Goal: Task Accomplishment & Management: Manage account settings

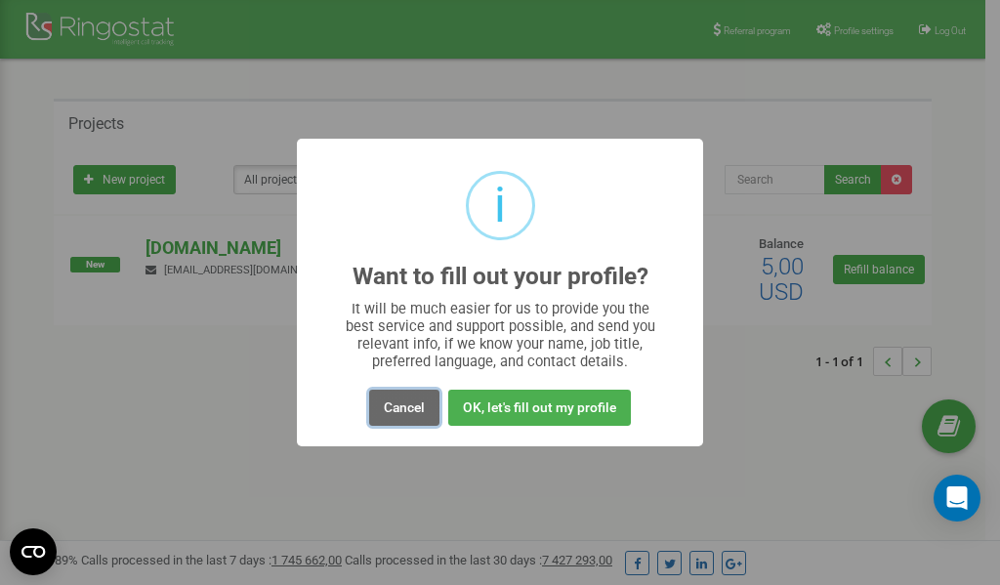
click at [399, 404] on button "Cancel" at bounding box center [404, 408] width 70 height 36
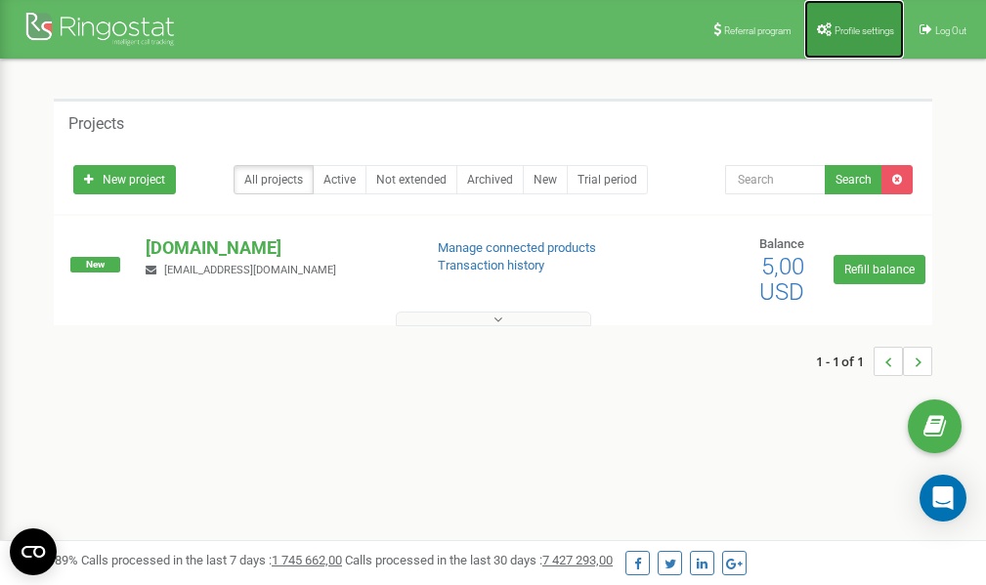
click at [838, 26] on span "Profile settings" at bounding box center [864, 30] width 60 height 11
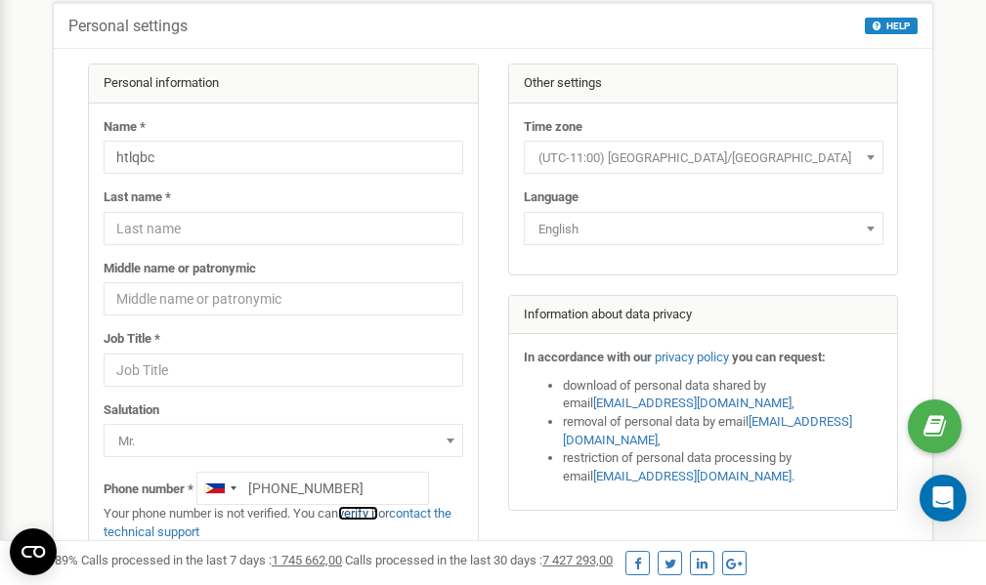
click at [371, 516] on link "verify it" at bounding box center [358, 513] width 40 height 15
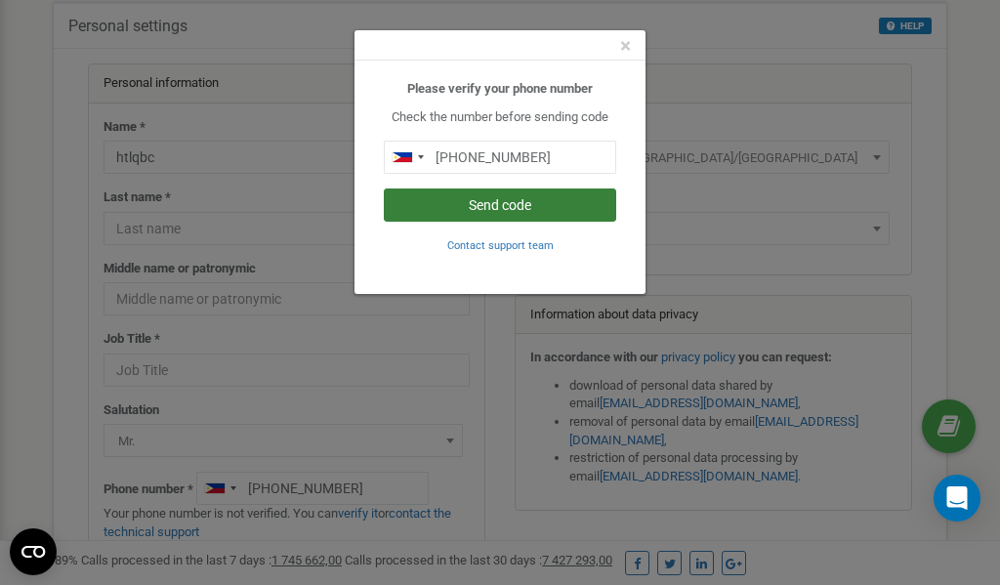
click at [473, 203] on button "Send code" at bounding box center [500, 205] width 233 height 33
